Goal: Find specific page/section: Find specific page/section

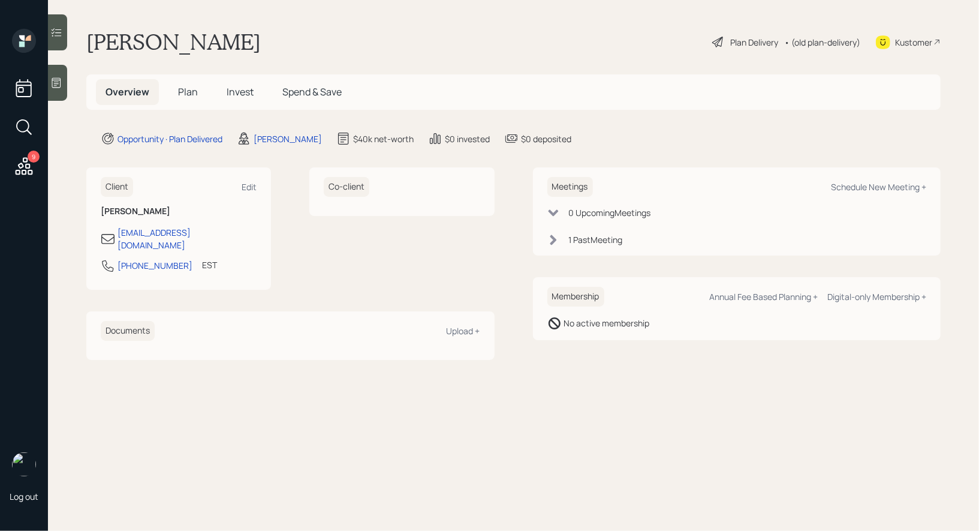
click at [186, 88] on span "Plan" at bounding box center [188, 91] width 20 height 13
